Goal: Task Accomplishment & Management: Manage account settings

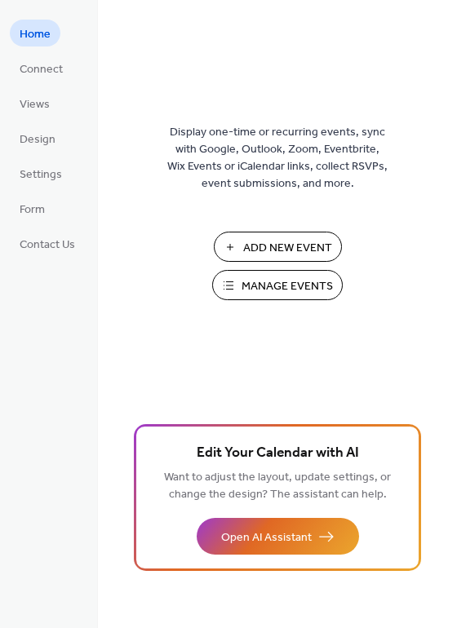
click at [279, 298] on button "Manage Events" at bounding box center [277, 285] width 131 height 30
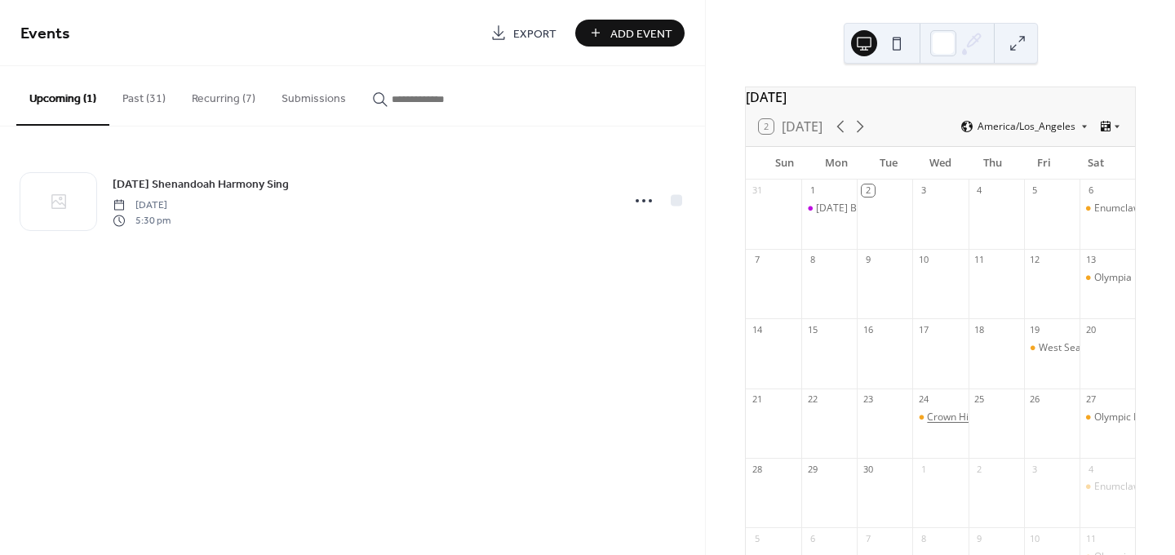
click at [939, 424] on div "Crown Hill Singing" at bounding box center [968, 417] width 82 height 14
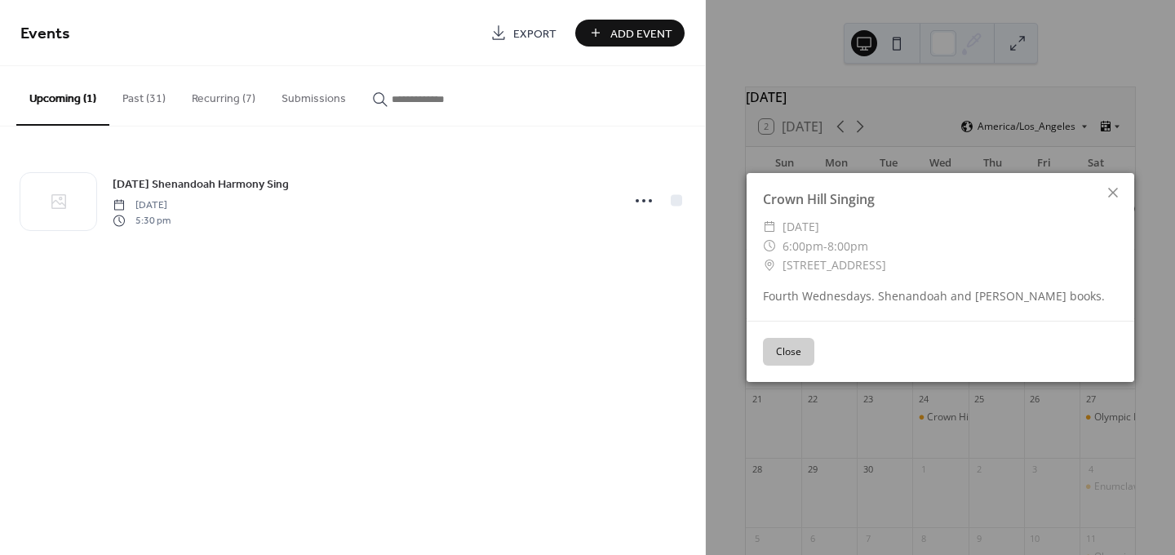
click at [773, 352] on button "Close" at bounding box center [788, 352] width 51 height 28
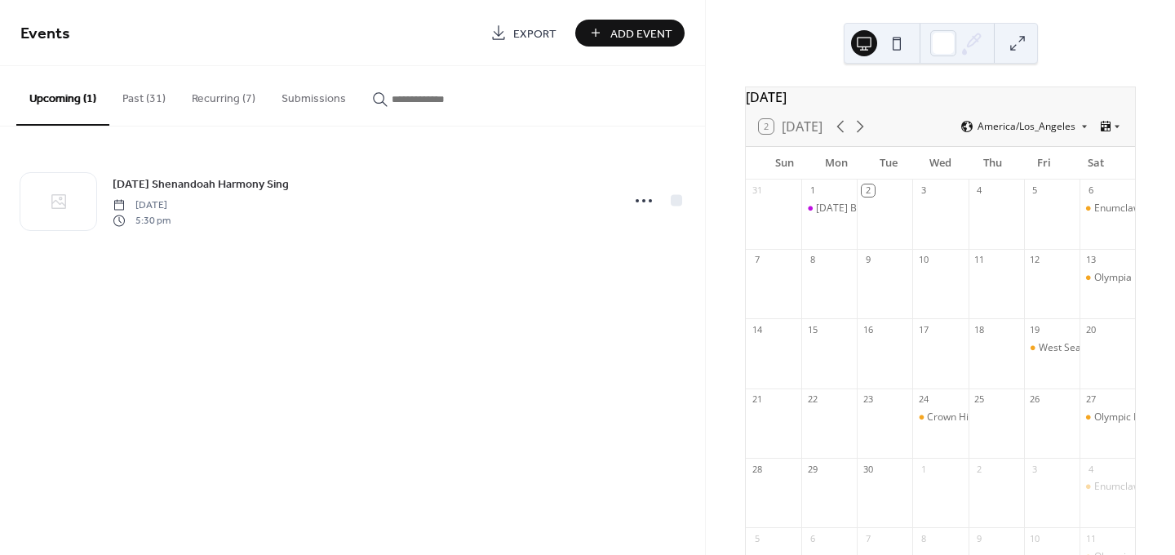
click at [204, 108] on button "Recurring (7)" at bounding box center [224, 95] width 90 height 58
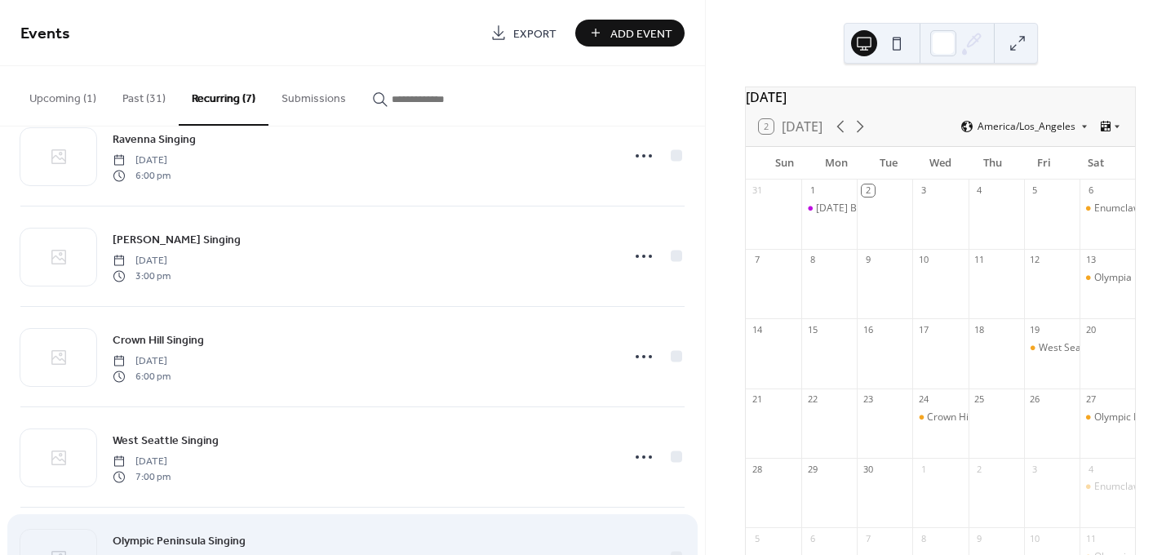
scroll to position [51, 0]
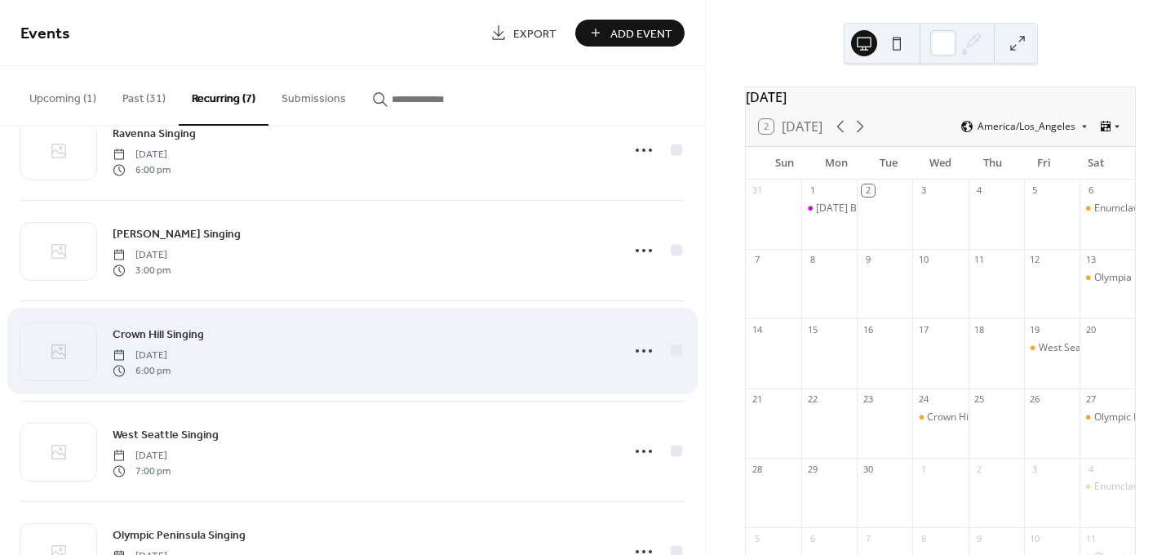
click at [170, 356] on span "[DATE]" at bounding box center [142, 355] width 58 height 15
click at [73, 340] on div at bounding box center [58, 351] width 76 height 57
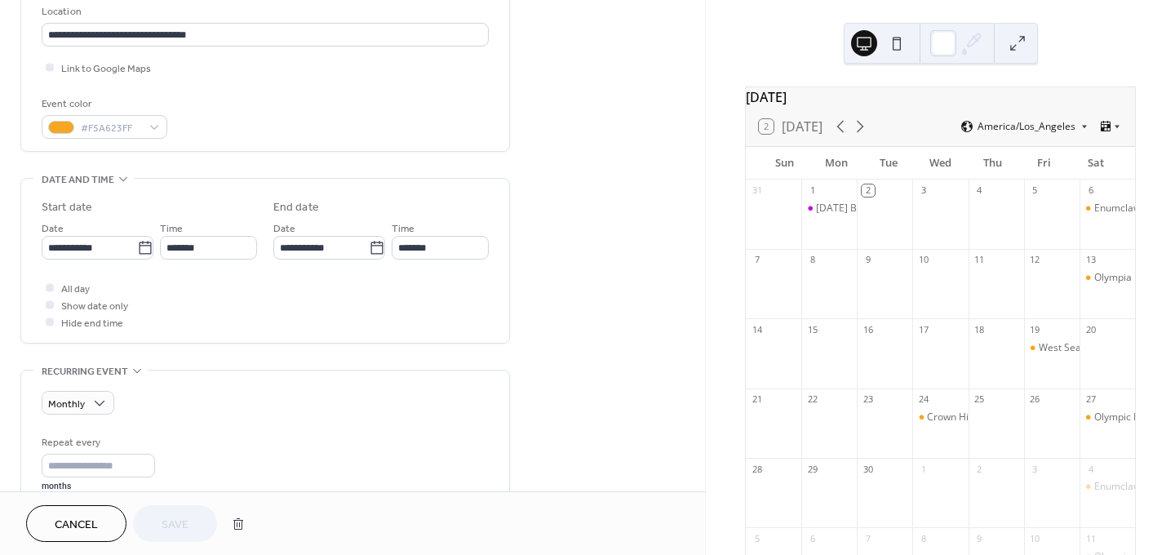
scroll to position [457, 0]
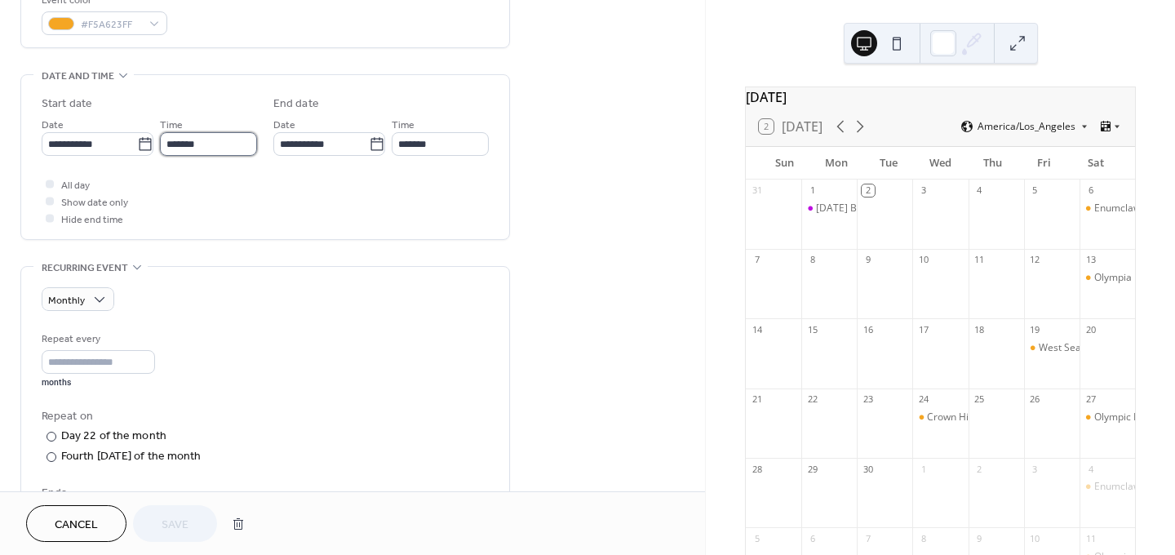
click at [197, 146] on input "*******" at bounding box center [208, 144] width 97 height 24
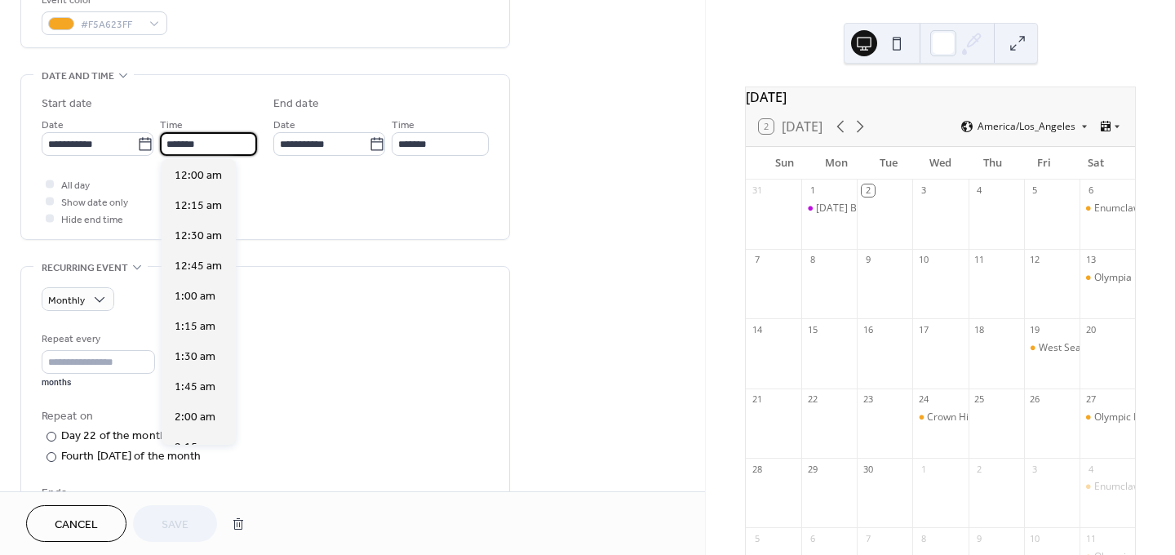
scroll to position [2173, 0]
click at [194, 229] on span "6:30 pm" at bounding box center [196, 236] width 42 height 17
type input "*******"
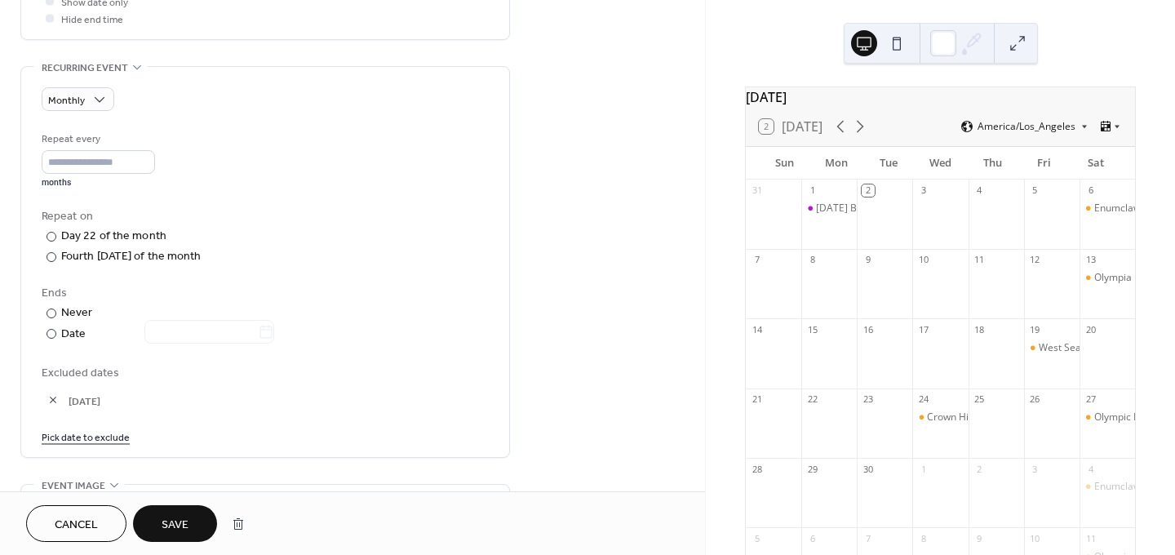
scroll to position [658, 0]
click at [196, 515] on button "Save" at bounding box center [175, 523] width 84 height 37
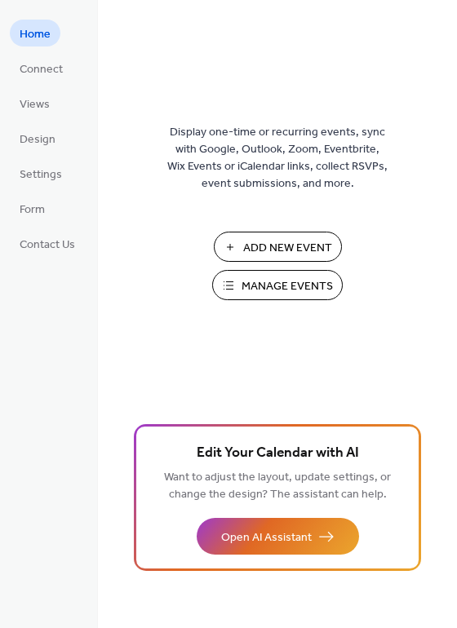
click at [288, 281] on span "Manage Events" at bounding box center [286, 286] width 91 height 17
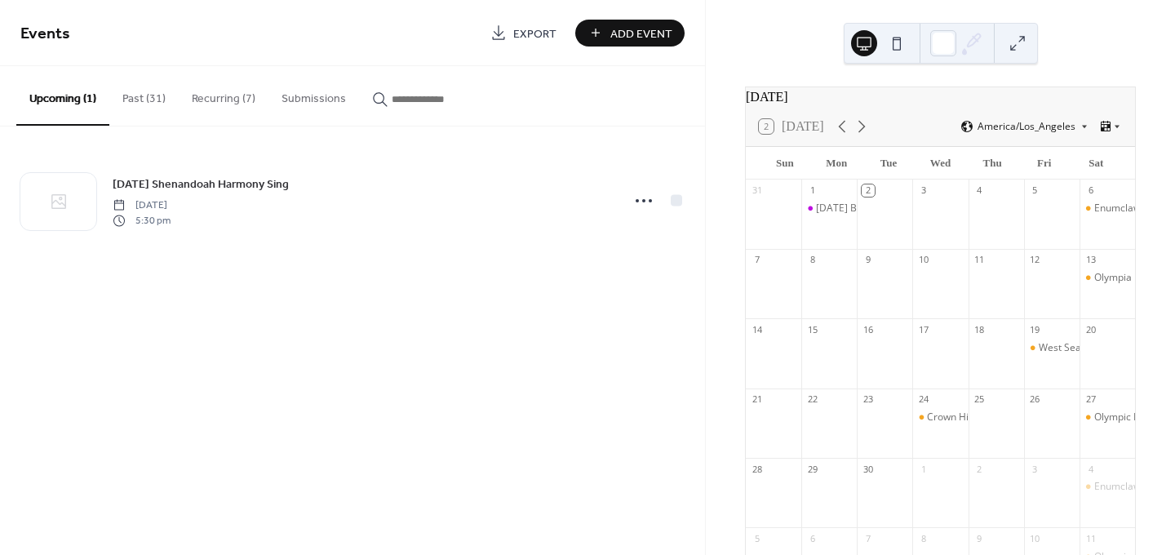
click at [206, 93] on button "Recurring (7)" at bounding box center [224, 95] width 90 height 58
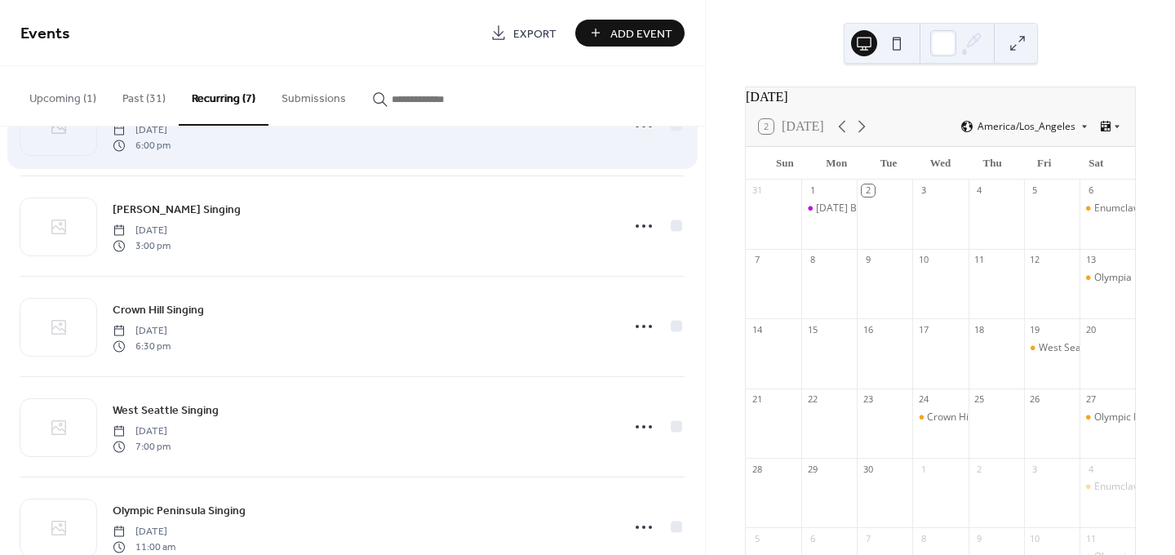
scroll to position [322, 0]
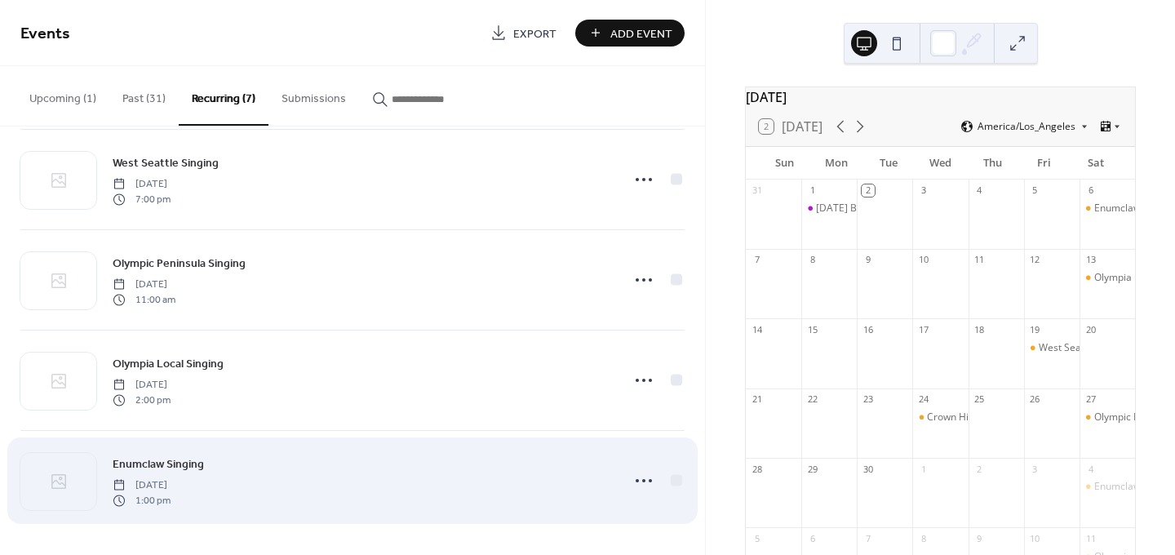
click at [215, 472] on div "Enumclaw Singing [DATE] 1:00 pm" at bounding box center [362, 480] width 498 height 52
click at [37, 480] on div at bounding box center [58, 481] width 76 height 57
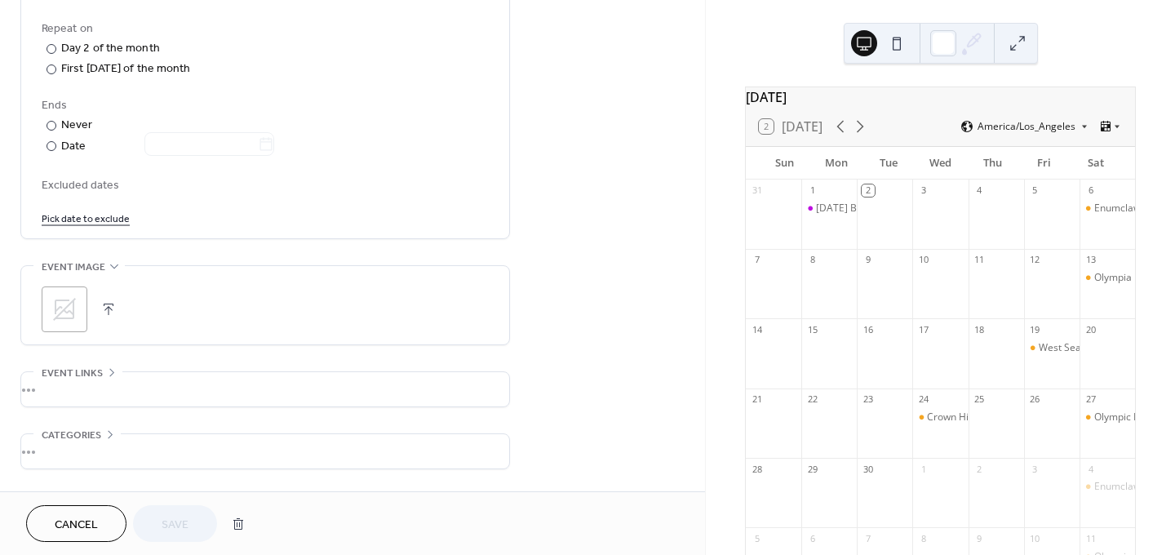
scroll to position [848, 0]
click at [117, 213] on link "Pick date to exclude" at bounding box center [86, 213] width 88 height 17
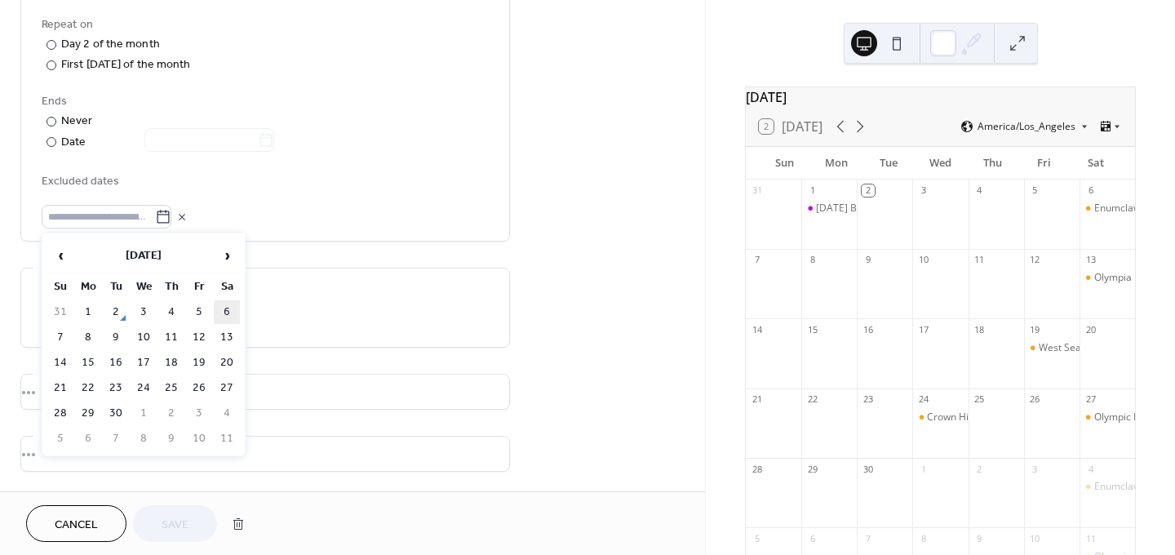
click at [221, 308] on td "6" at bounding box center [227, 312] width 26 height 24
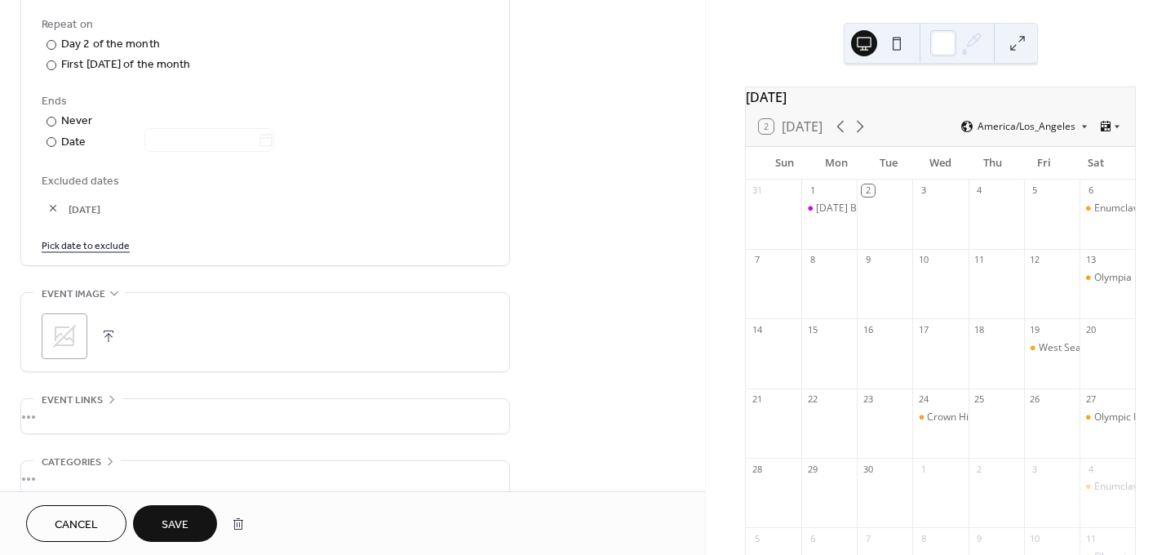
click at [180, 518] on span "Save" at bounding box center [174, 524] width 27 height 17
